Goal: Transaction & Acquisition: Purchase product/service

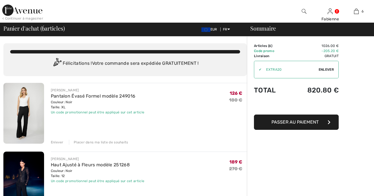
checkbox input "true"
click at [325, 70] on span "Enlever" at bounding box center [325, 69] width 15 height 5
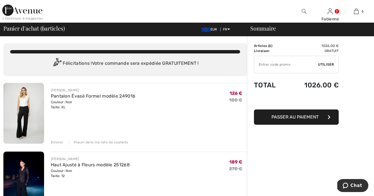
click at [281, 65] on input "TEXT" at bounding box center [286, 64] width 64 height 17
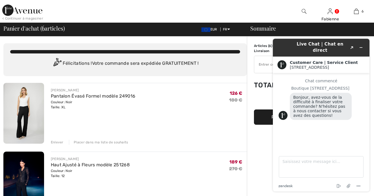
click at [263, 66] on input "TEXT" at bounding box center [286, 64] width 64 height 17
click at [361, 45] on icon "Réduire le widget" at bounding box center [361, 47] width 4 height 4
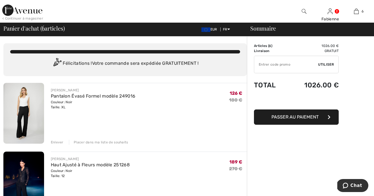
click at [268, 63] on input "TEXT" at bounding box center [286, 64] width 64 height 17
type input "EXTRA20"
click at [329, 63] on span "Utiliser" at bounding box center [326, 64] width 16 height 5
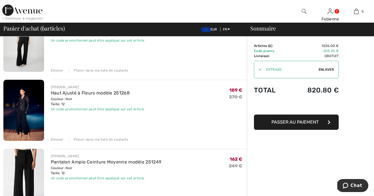
scroll to position [72, 0]
click at [36, 98] on img at bounding box center [23, 109] width 41 height 61
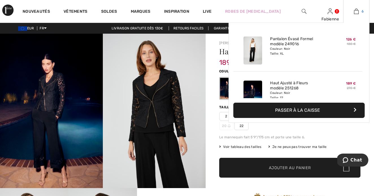
click at [357, 11] on img at bounding box center [356, 11] width 5 height 7
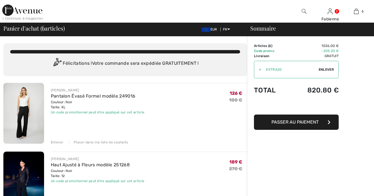
checkbox input "true"
click at [24, 113] on img at bounding box center [23, 113] width 41 height 61
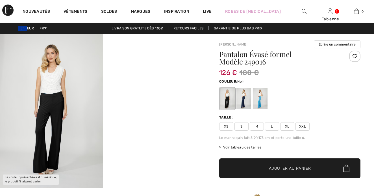
click at [57, 152] on img at bounding box center [51, 111] width 103 height 154
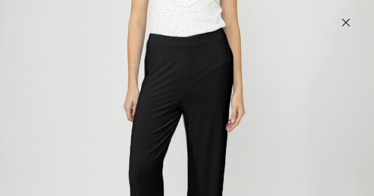
scroll to position [166, 0]
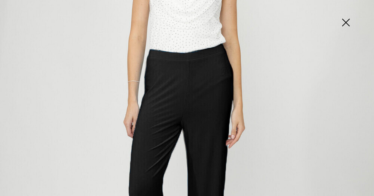
click at [347, 24] on img at bounding box center [345, 22] width 28 height 29
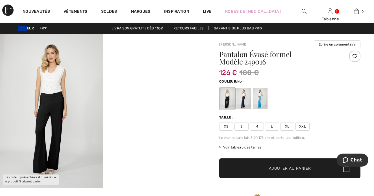
scroll to position [0, 0]
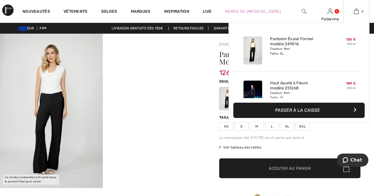
click at [356, 11] on img at bounding box center [356, 11] width 5 height 7
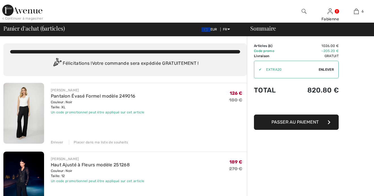
click at [56, 142] on div "Enlever" at bounding box center [57, 141] width 13 height 5
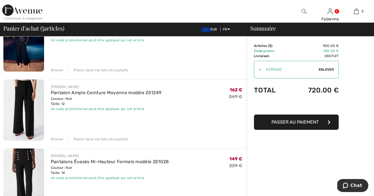
scroll to position [73, 0]
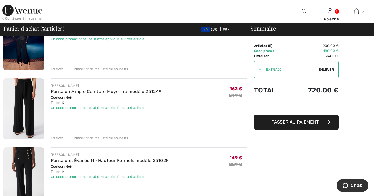
click at [28, 95] on img at bounding box center [23, 108] width 41 height 61
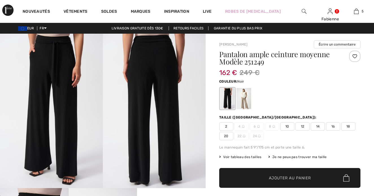
checkbox input "true"
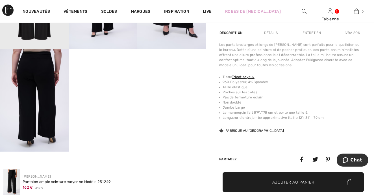
scroll to position [339, 0]
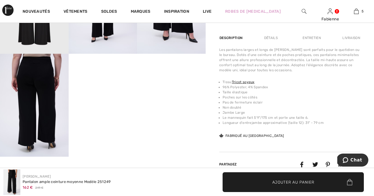
click at [36, 73] on img at bounding box center [34, 105] width 69 height 103
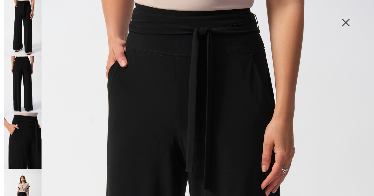
click at [346, 24] on img at bounding box center [345, 22] width 28 height 29
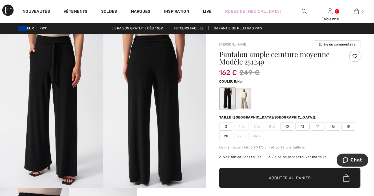
scroll to position [0, 0]
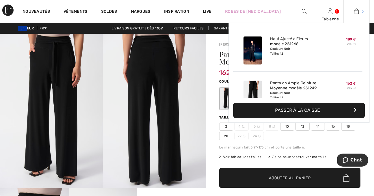
click at [357, 11] on img at bounding box center [356, 11] width 5 height 7
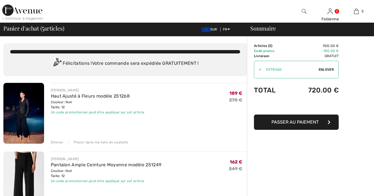
checkbox input "true"
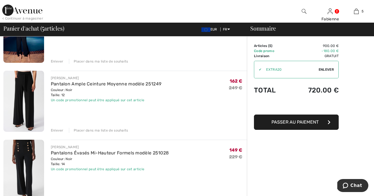
click at [56, 130] on div "Enlever" at bounding box center [57, 130] width 13 height 5
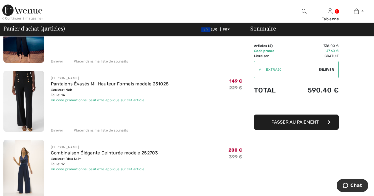
click at [36, 93] on img at bounding box center [23, 101] width 41 height 61
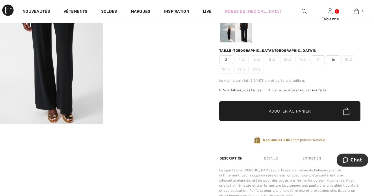
scroll to position [43, 0]
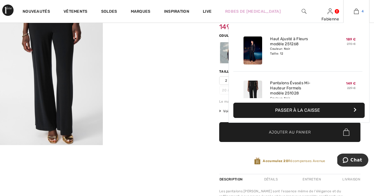
click at [355, 12] on img at bounding box center [356, 11] width 5 height 7
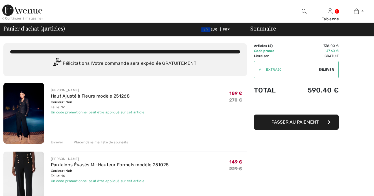
checkbox input "true"
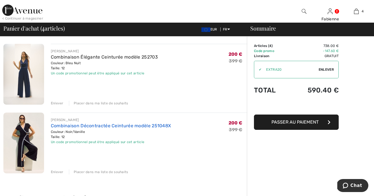
scroll to position [176, 0]
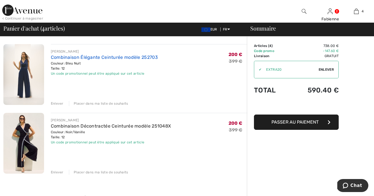
click at [74, 58] on link "Combinaison Élégante Ceinturée modèle 252703" at bounding box center [104, 56] width 107 height 5
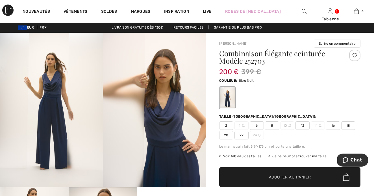
scroll to position [1, 0]
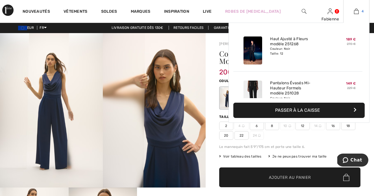
click at [354, 11] on img at bounding box center [356, 11] width 5 height 7
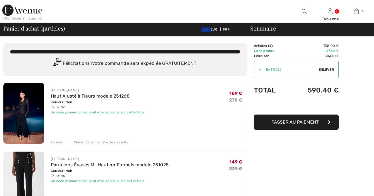
checkbox input "true"
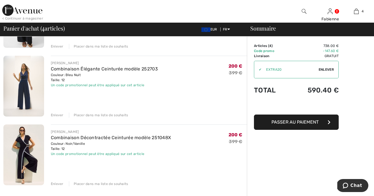
scroll to position [176, 0]
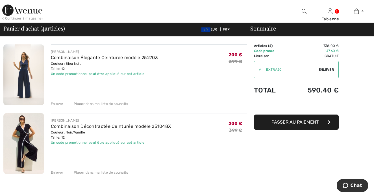
click at [106, 120] on div "[PERSON_NAME]" at bounding box center [111, 120] width 120 height 5
click at [95, 121] on div "[PERSON_NAME]" at bounding box center [111, 120] width 120 height 5
click at [32, 127] on img at bounding box center [23, 143] width 41 height 61
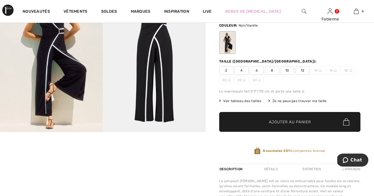
scroll to position [42, 0]
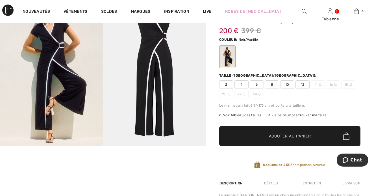
click at [164, 92] on img at bounding box center [154, 69] width 103 height 154
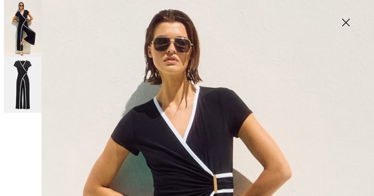
scroll to position [8, 0]
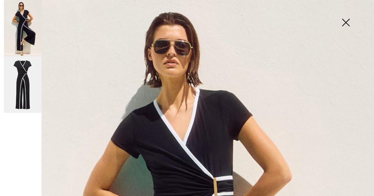
click at [347, 21] on img at bounding box center [345, 22] width 28 height 29
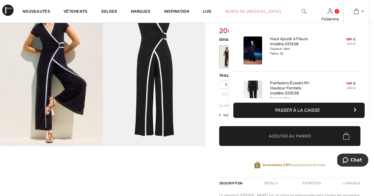
click at [357, 12] on img at bounding box center [356, 11] width 5 height 7
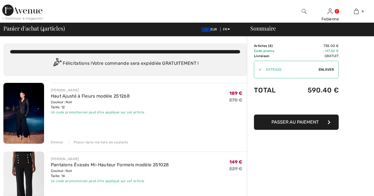
checkbox input "true"
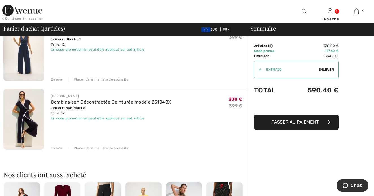
scroll to position [200, 0]
click at [57, 147] on div "Enlever" at bounding box center [57, 147] width 13 height 5
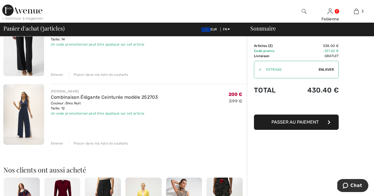
scroll to position [42, 0]
